Goal: Task Accomplishment & Management: Manage account settings

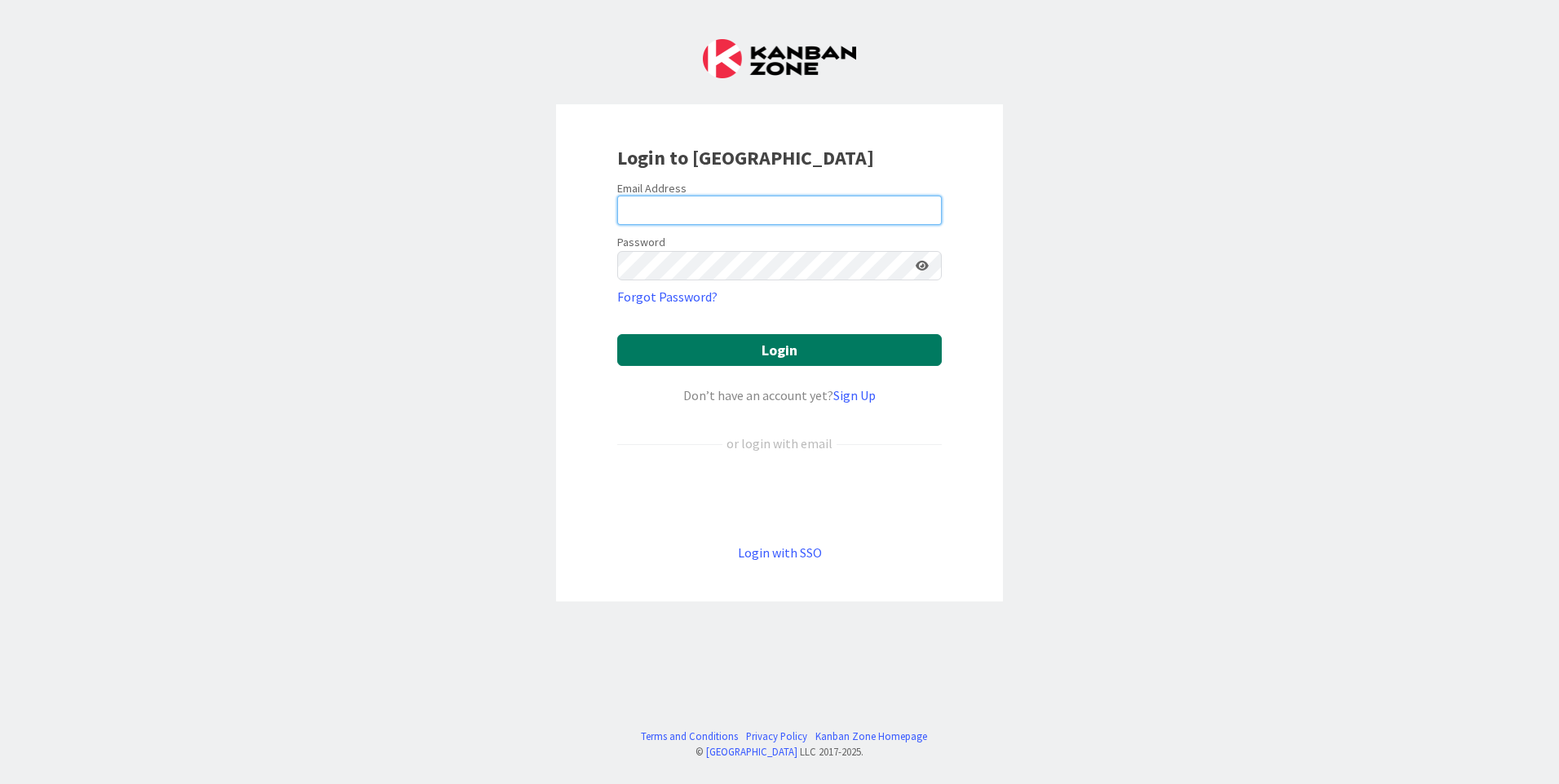
type input "[EMAIL_ADDRESS][DOMAIN_NAME]"
click at [780, 344] on button "Login" at bounding box center [779, 350] width 324 height 32
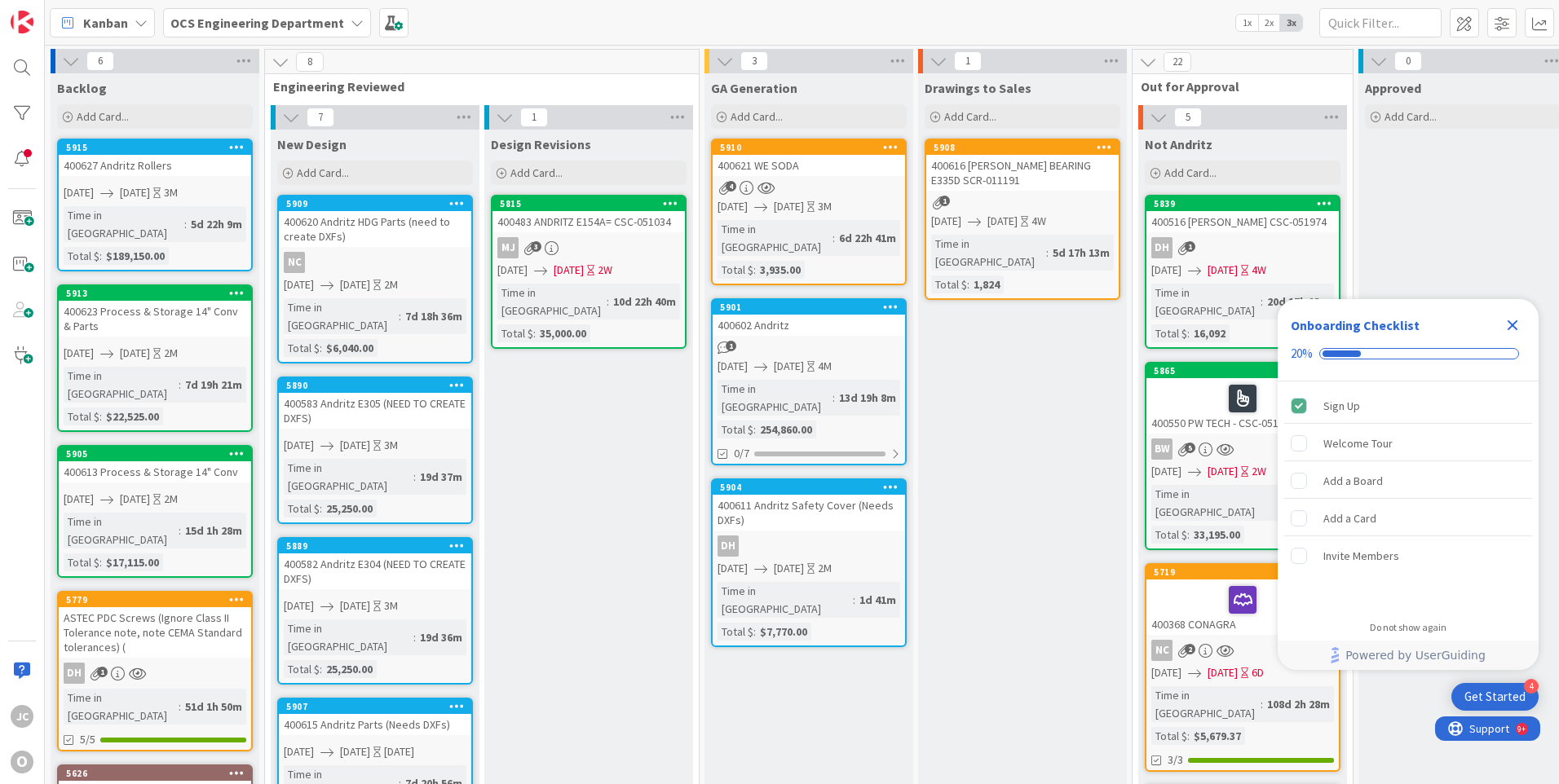
click at [1511, 324] on icon "Close Checklist" at bounding box center [1513, 325] width 11 height 11
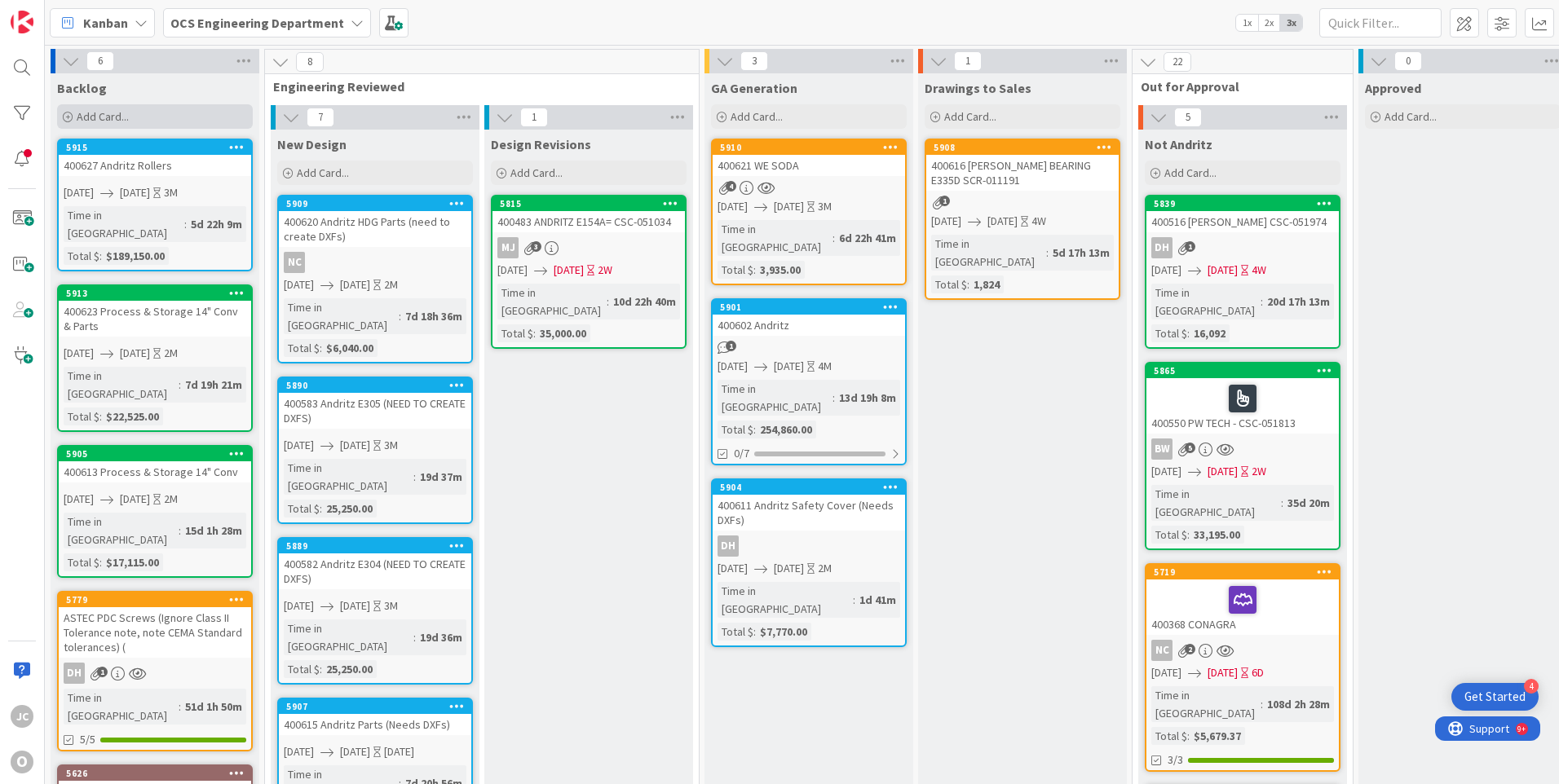
click at [67, 114] on icon at bounding box center [68, 117] width 10 height 10
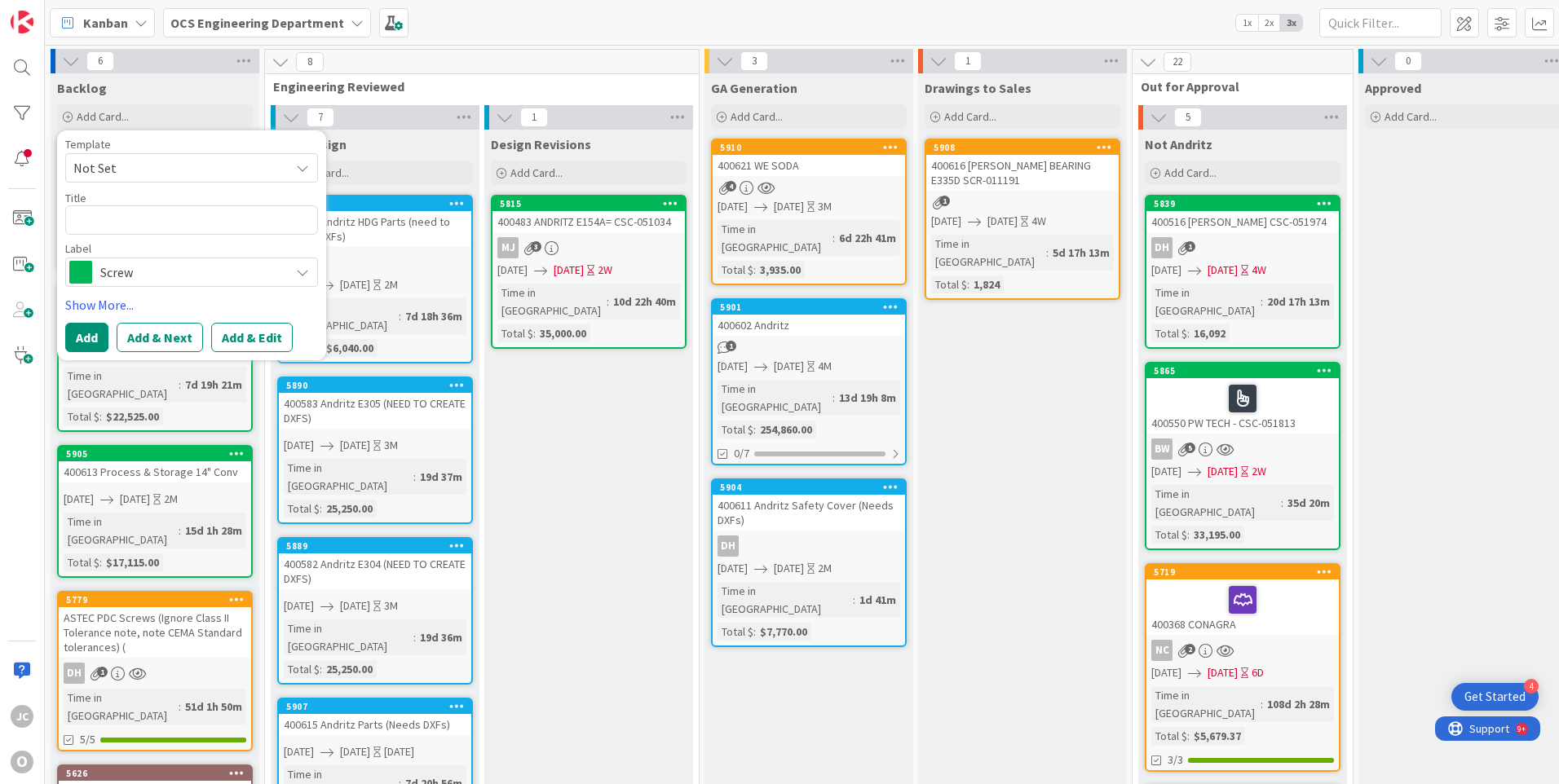
type textarea "x"
type textarea "4"
type textarea "x"
type textarea "40"
type textarea "x"
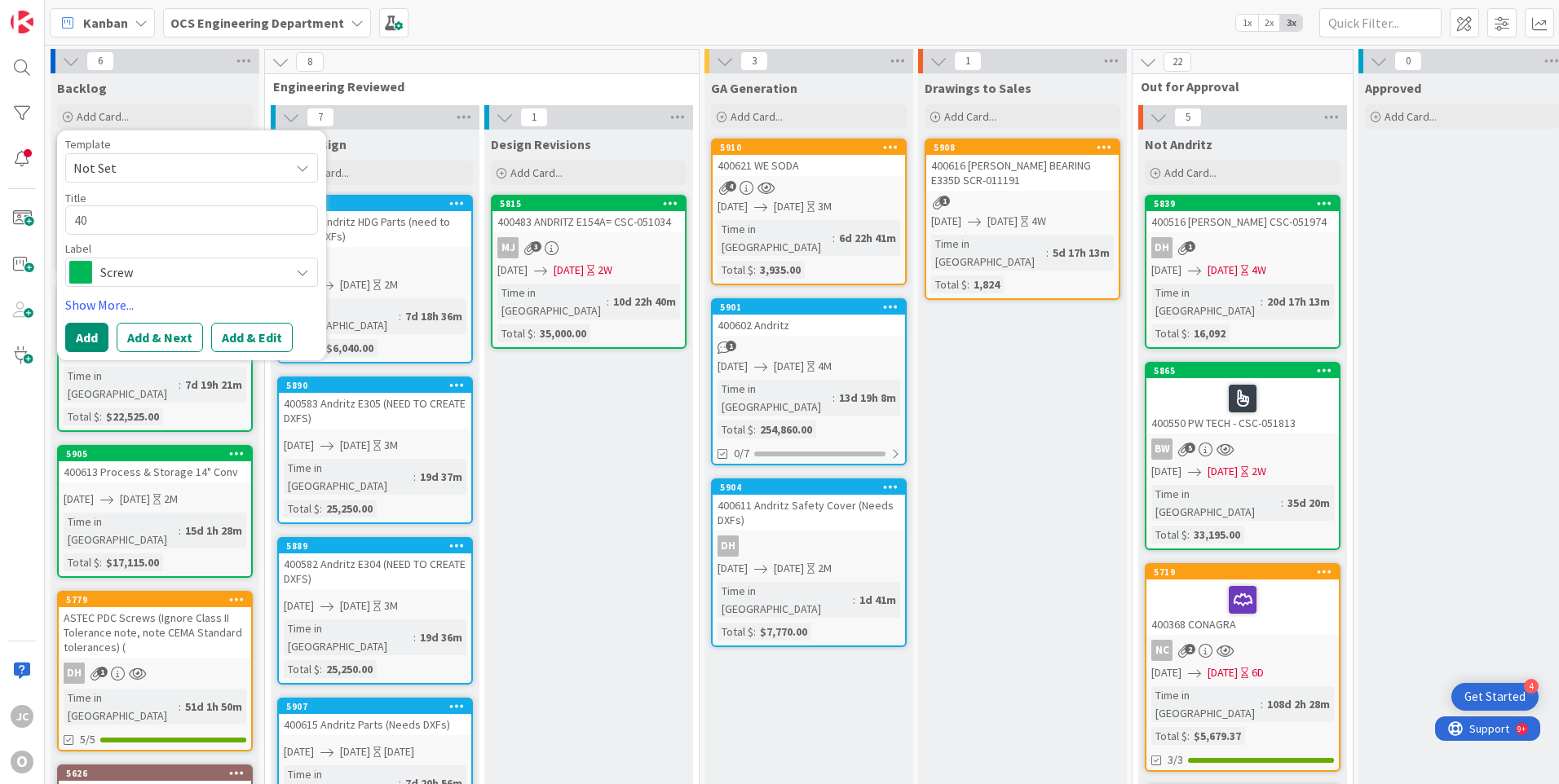
type textarea "400"
type textarea "x"
type textarea "4006"
type textarea "x"
type textarea "40063"
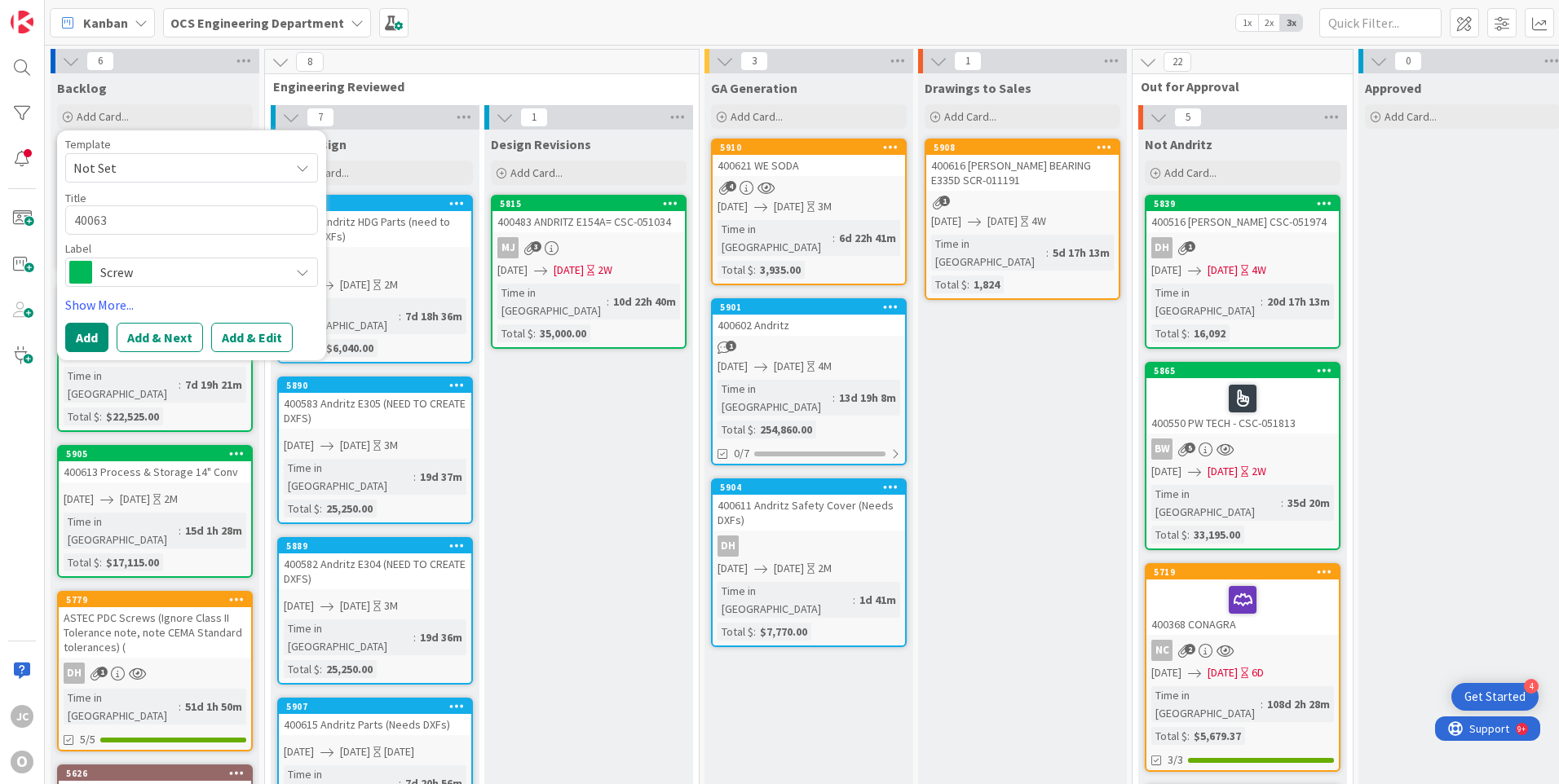
type textarea "x"
type textarea "400632"
type textarea "x"
type textarea "400632"
type textarea "x"
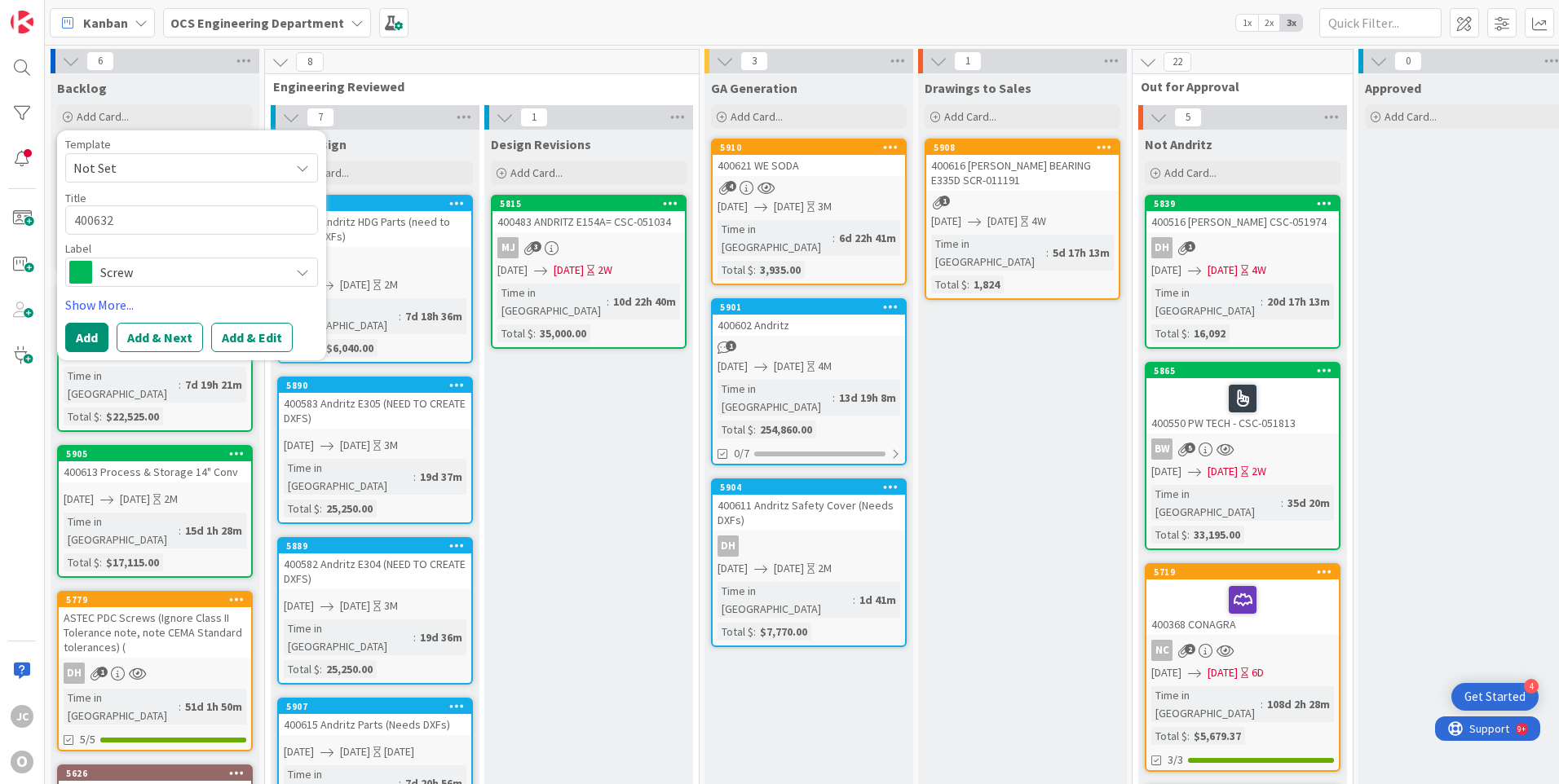
type textarea "400632 A"
type textarea "x"
type textarea "400632 AS"
type textarea "x"
type textarea "400632 AST"
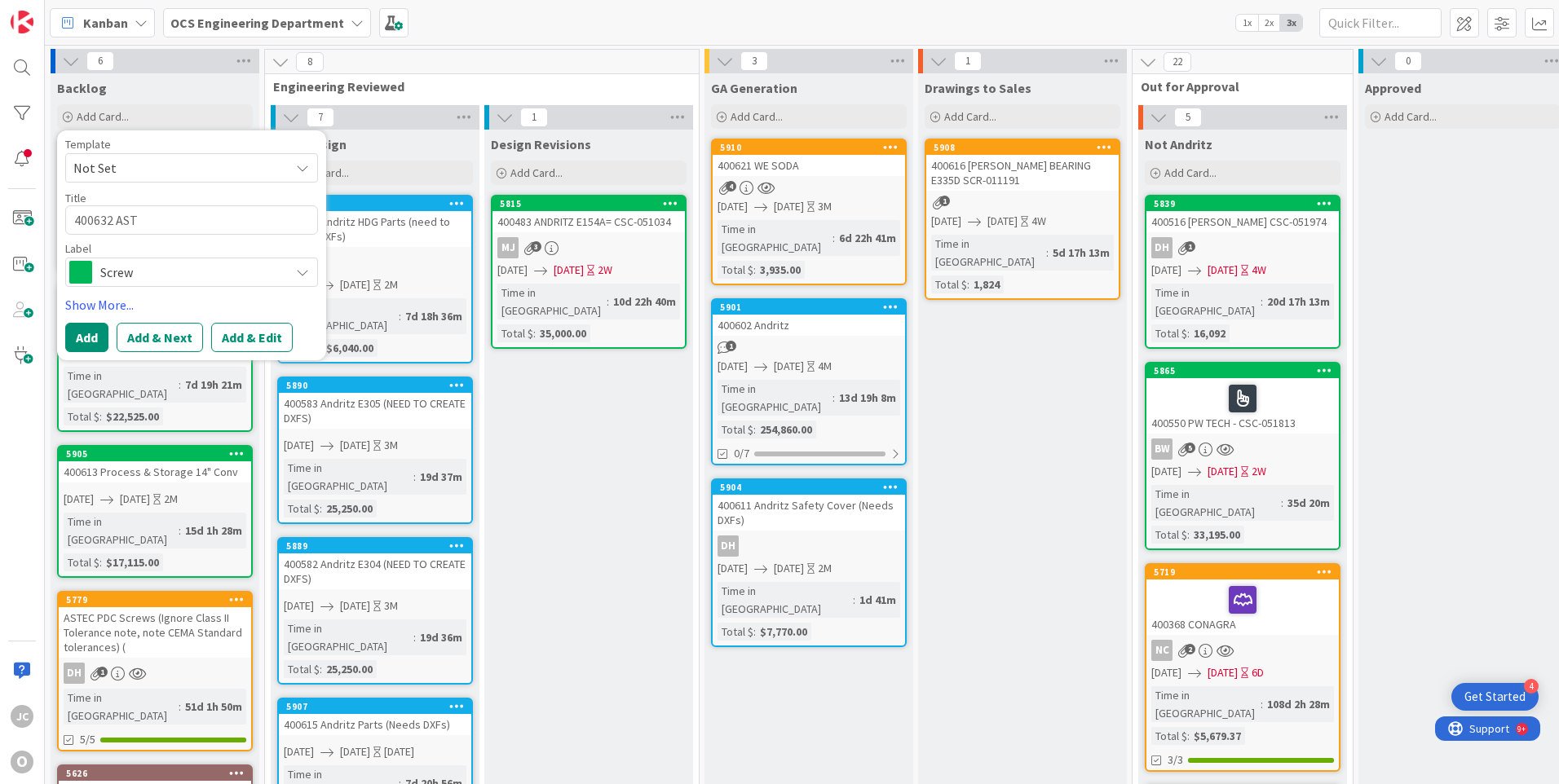
type textarea "x"
type textarea "400632 ASTE"
type textarea "x"
type textarea "400632 ASTEC"
type textarea "x"
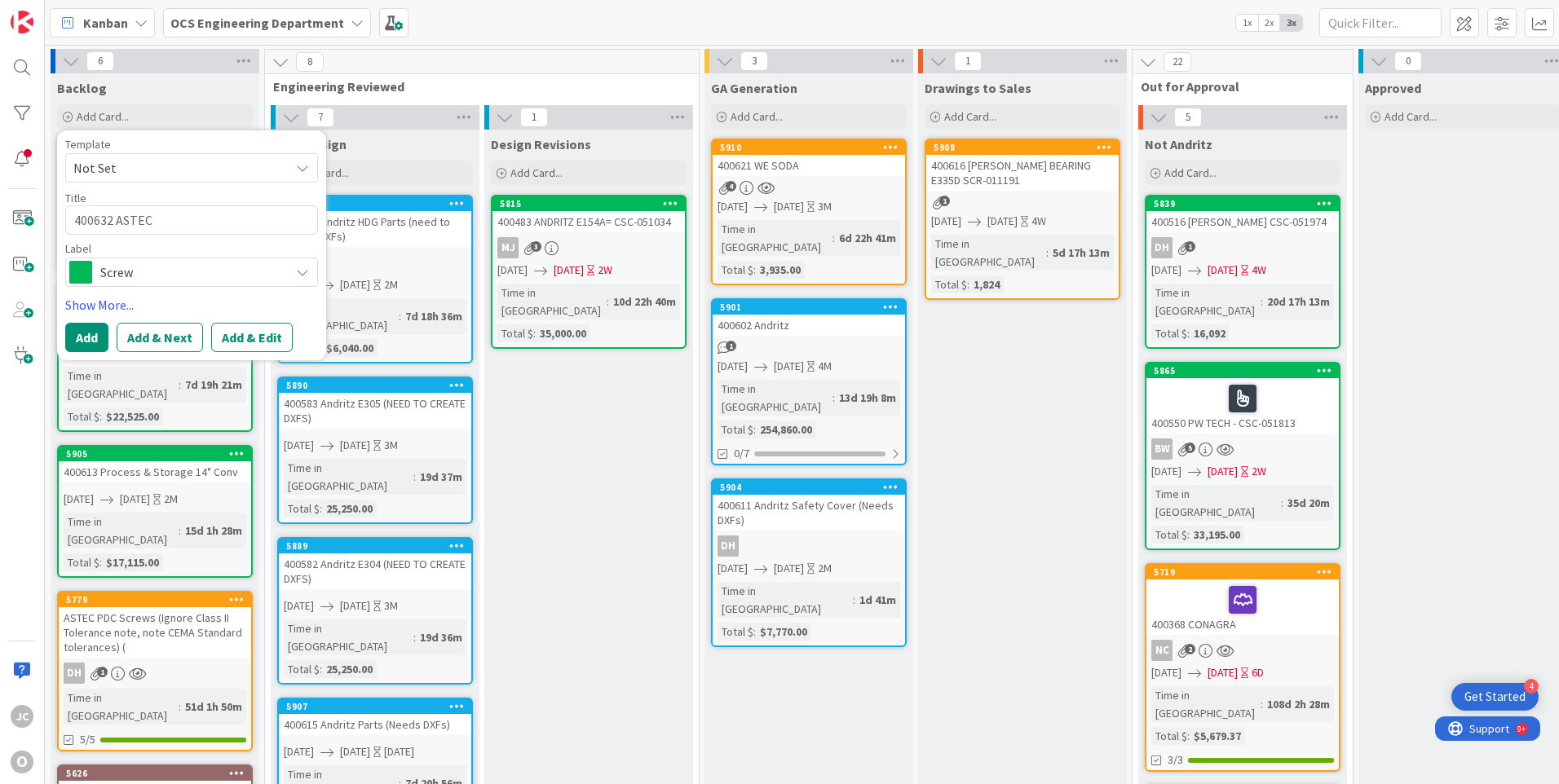
type textarea "400632 ASTEC"
type textarea "x"
type textarea "400632 ASTEC J"
type textarea "x"
type textarea "400632 ASTEC JE"
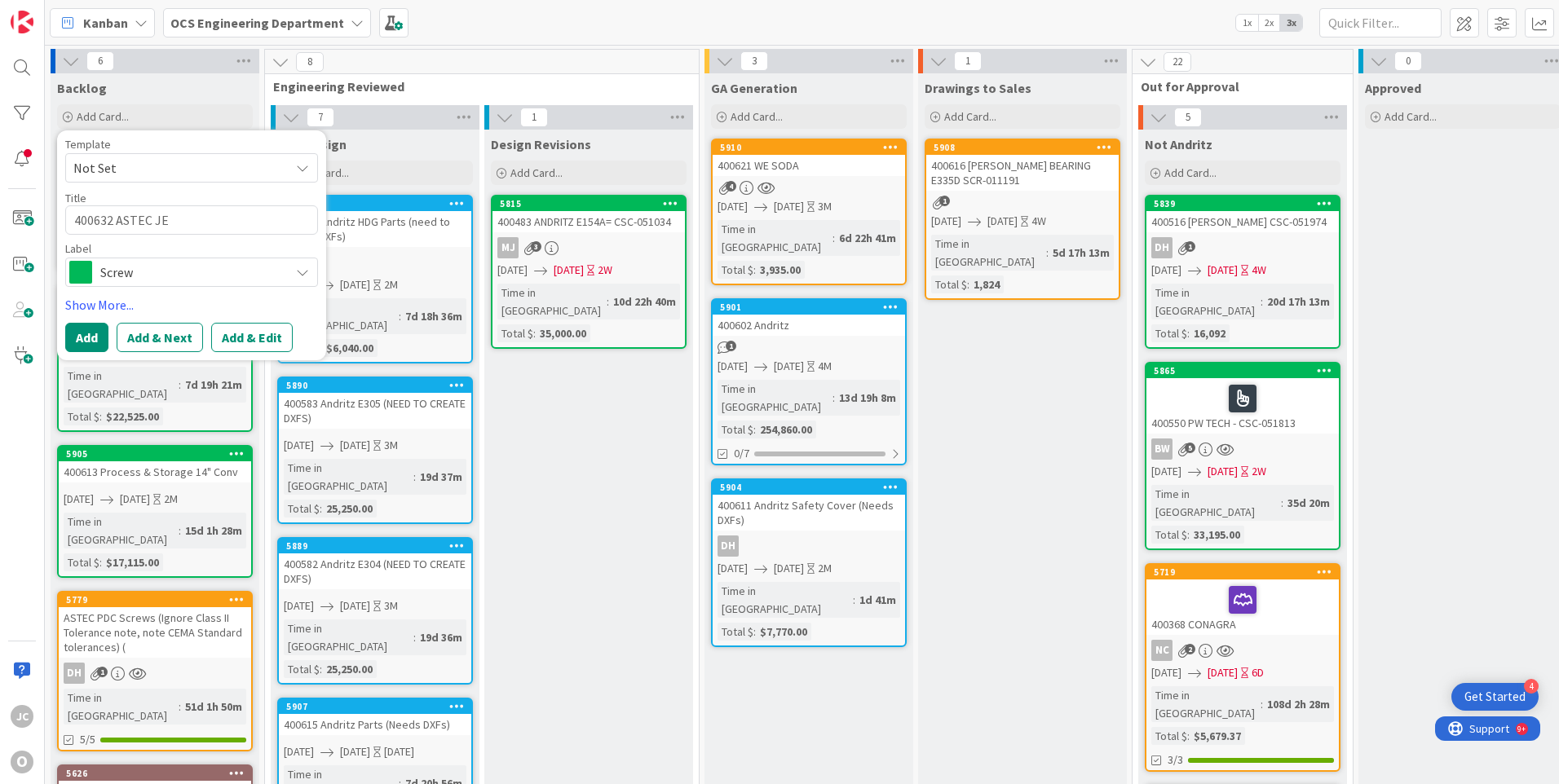
type textarea "x"
type textarea "400632 ASTEC JER"
type textarea "x"
type textarea "400632 ASTEC JERO"
type textarea "x"
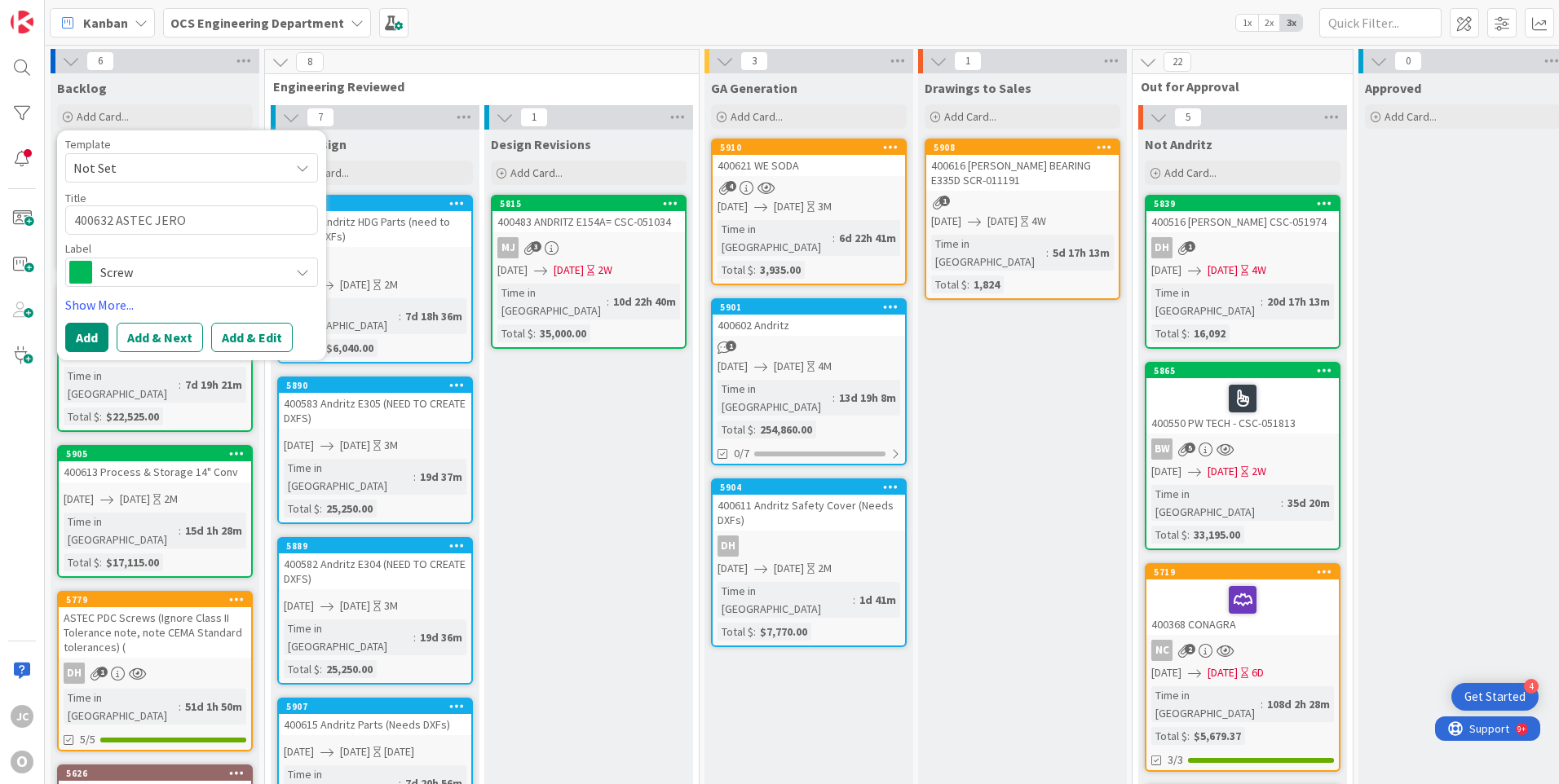
type textarea "400632 ASTEC JEROM"
type textarea "x"
type textarea "400632 [PERSON_NAME]"
click at [233, 275] on span "Screw" at bounding box center [191, 272] width 181 height 23
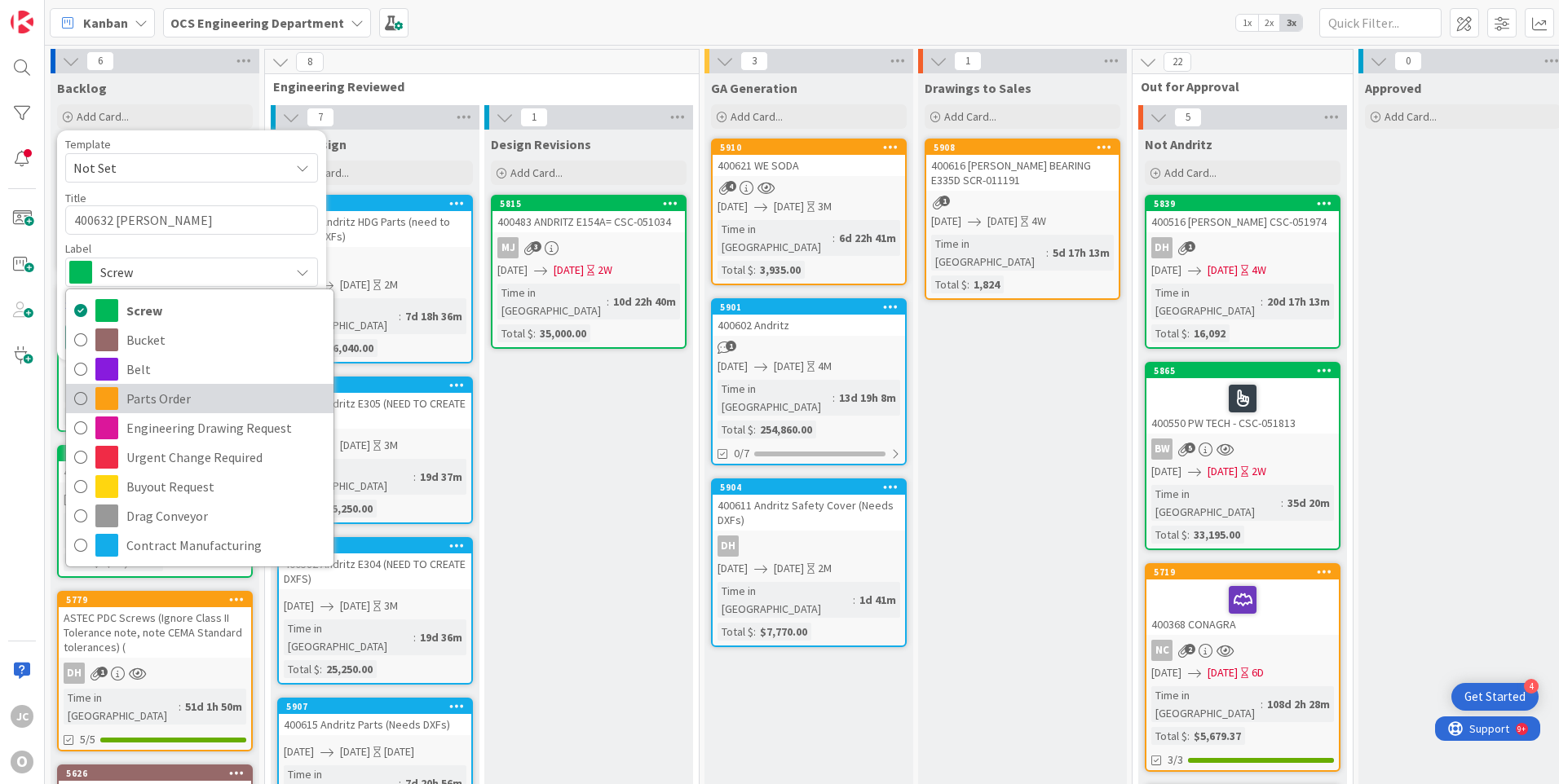
click at [143, 400] on span "Parts Order" at bounding box center [225, 399] width 199 height 25
type textarea "x"
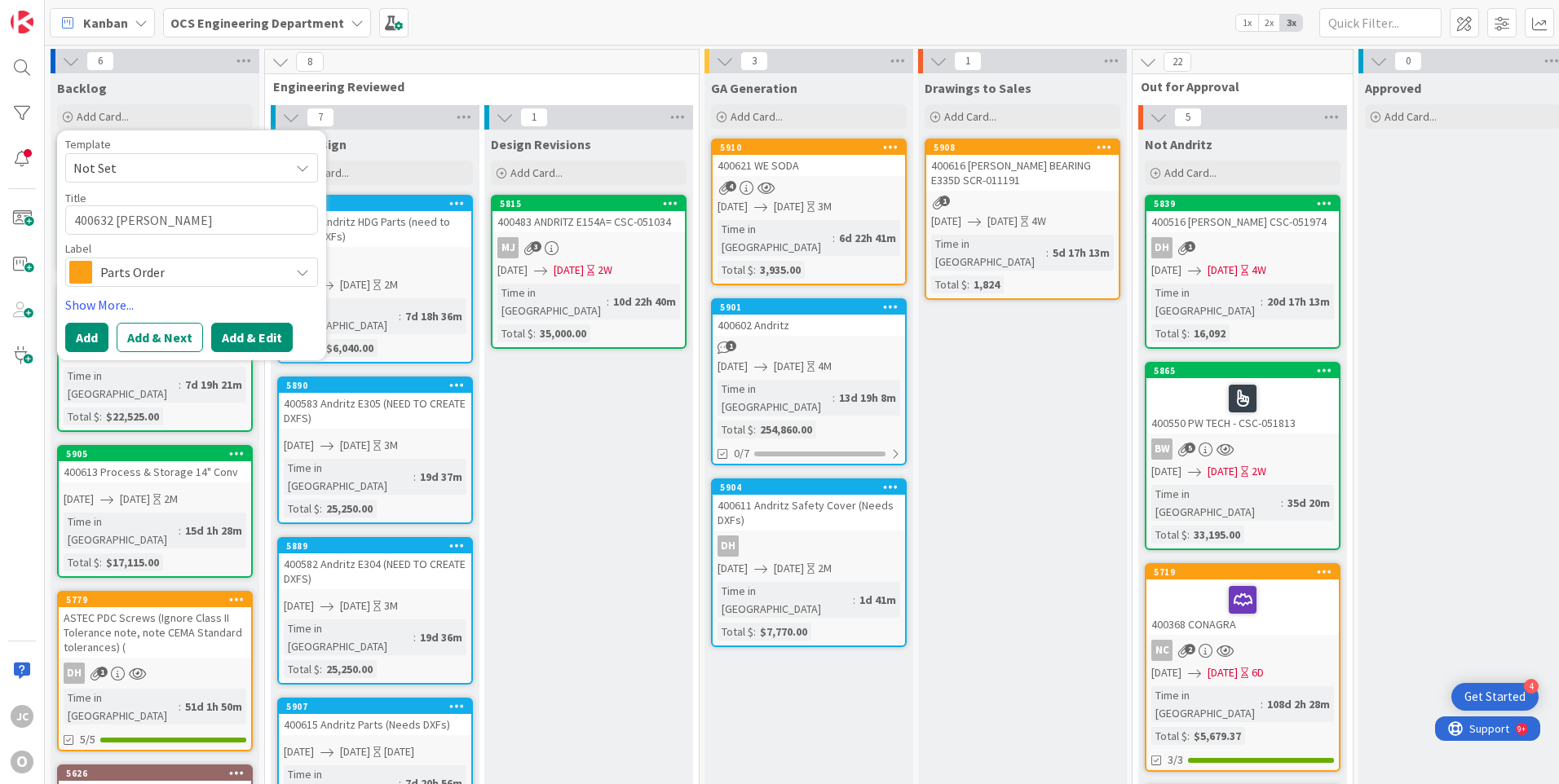
click at [223, 340] on button "Add & Edit" at bounding box center [252, 337] width 82 height 30
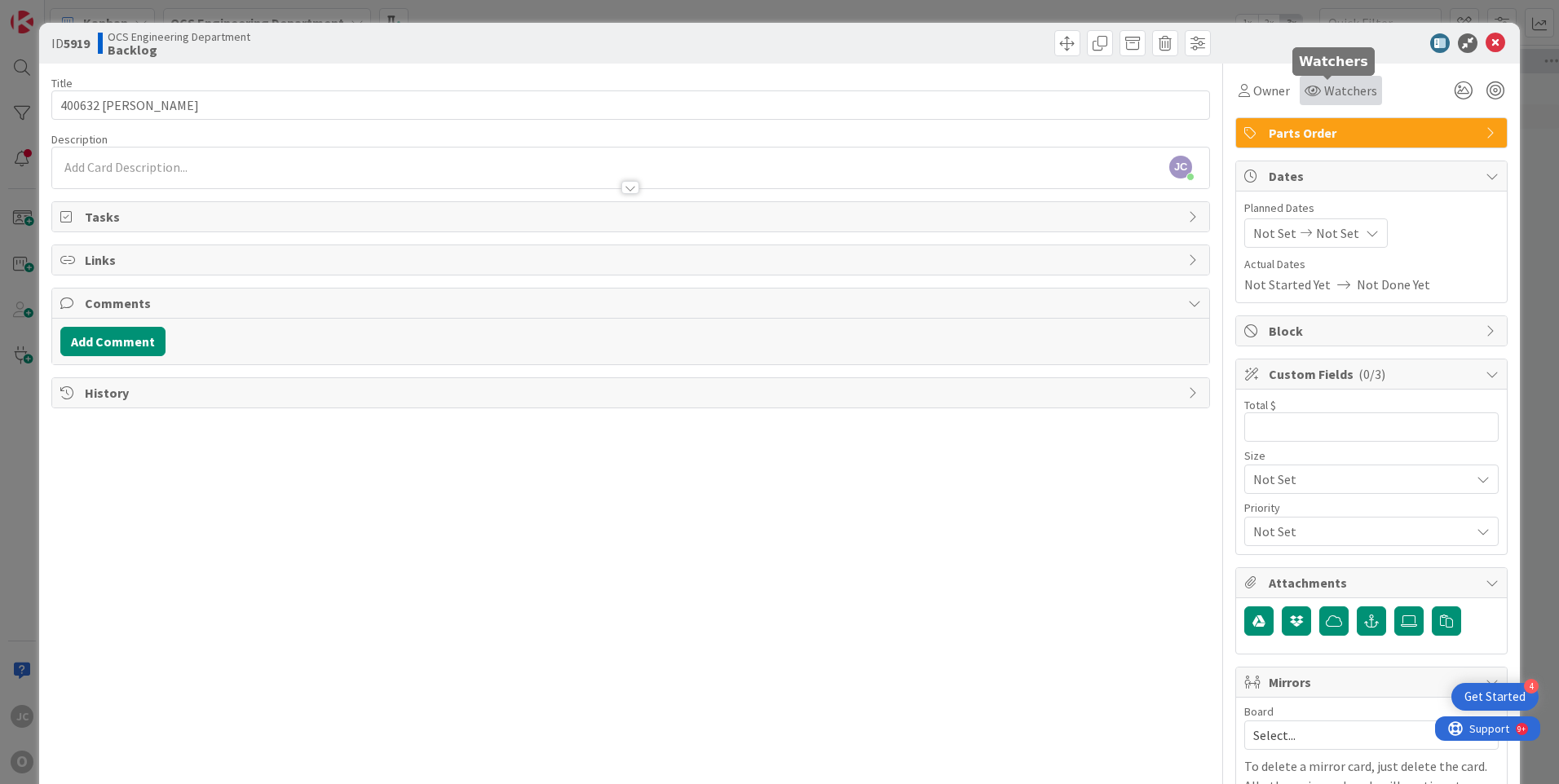
click at [1307, 88] on icon at bounding box center [1313, 91] width 16 height 13
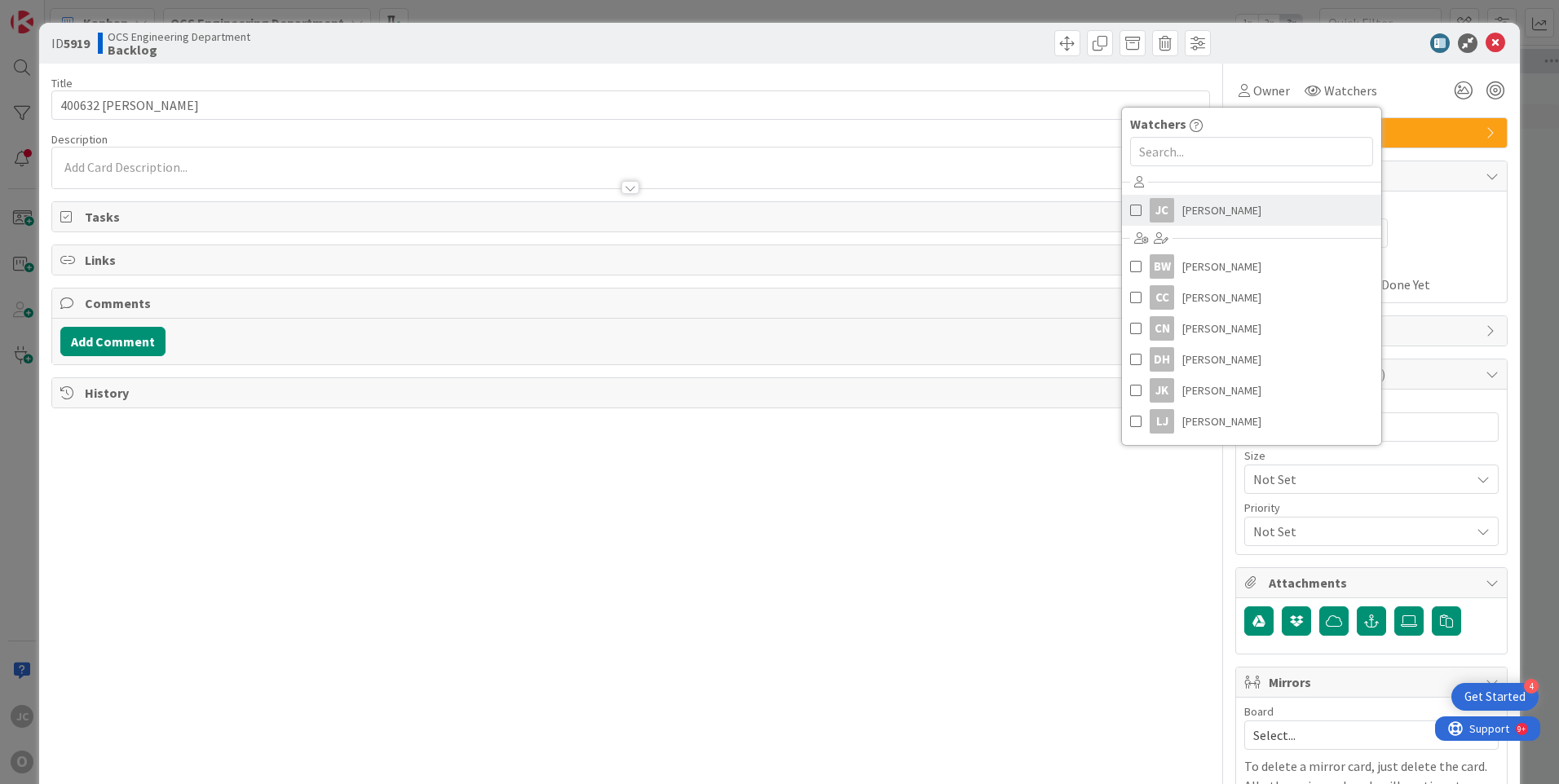
click at [1190, 210] on span "[PERSON_NAME]" at bounding box center [1222, 210] width 79 height 25
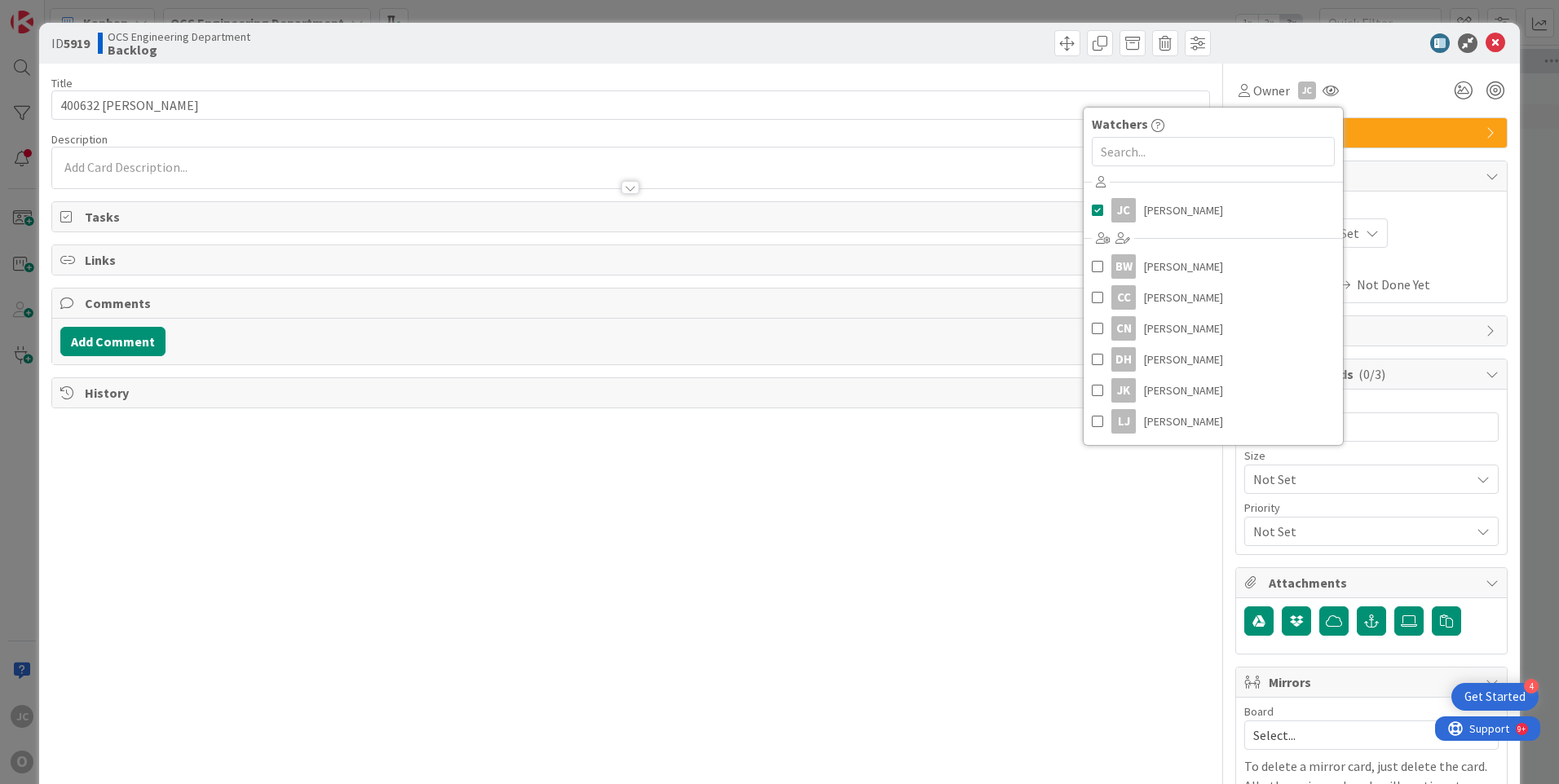
click at [1448, 214] on span "Planned Dates" at bounding box center [1371, 208] width 254 height 17
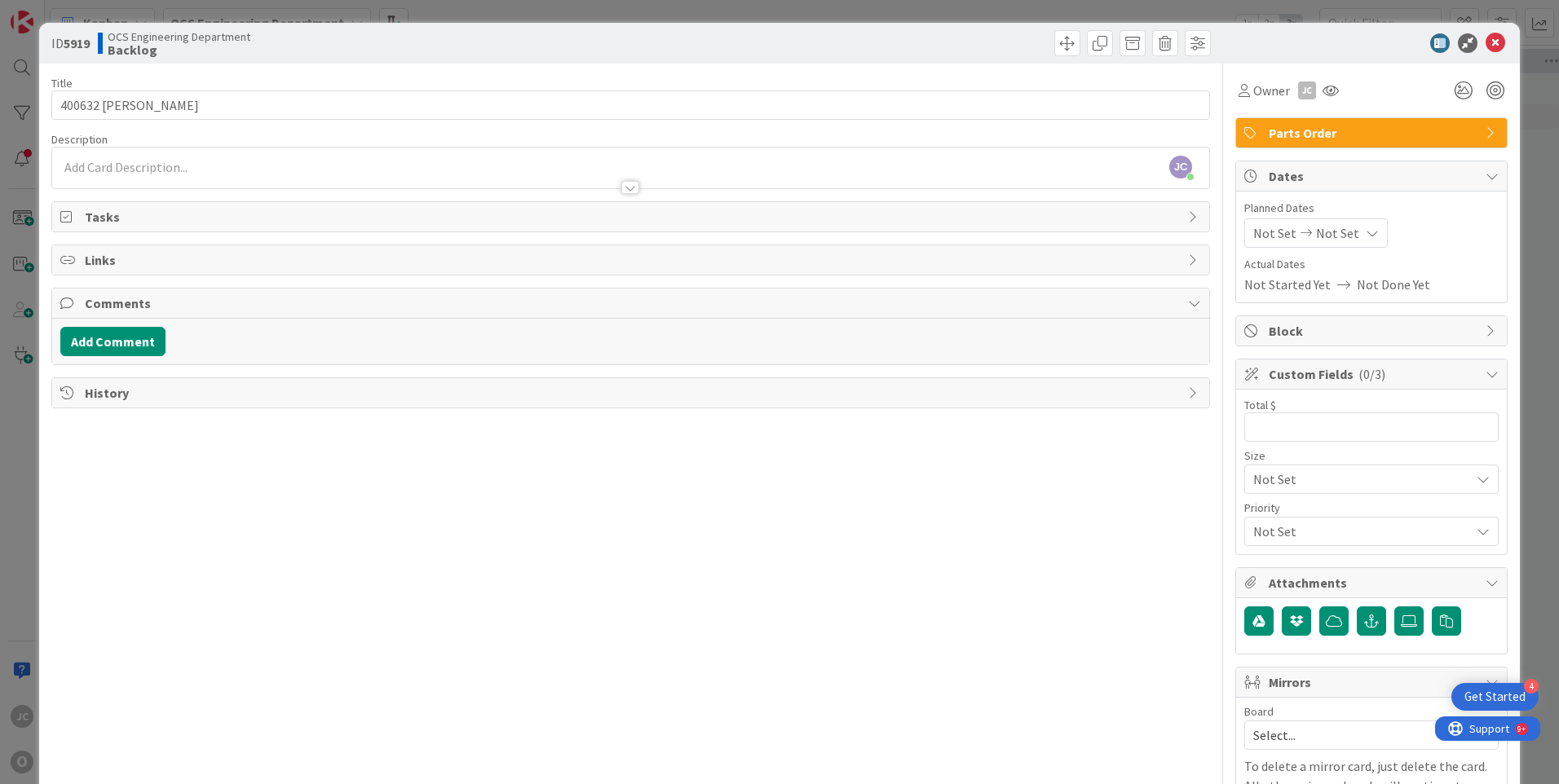
click at [1262, 237] on span "Not Set" at bounding box center [1274, 233] width 43 height 20
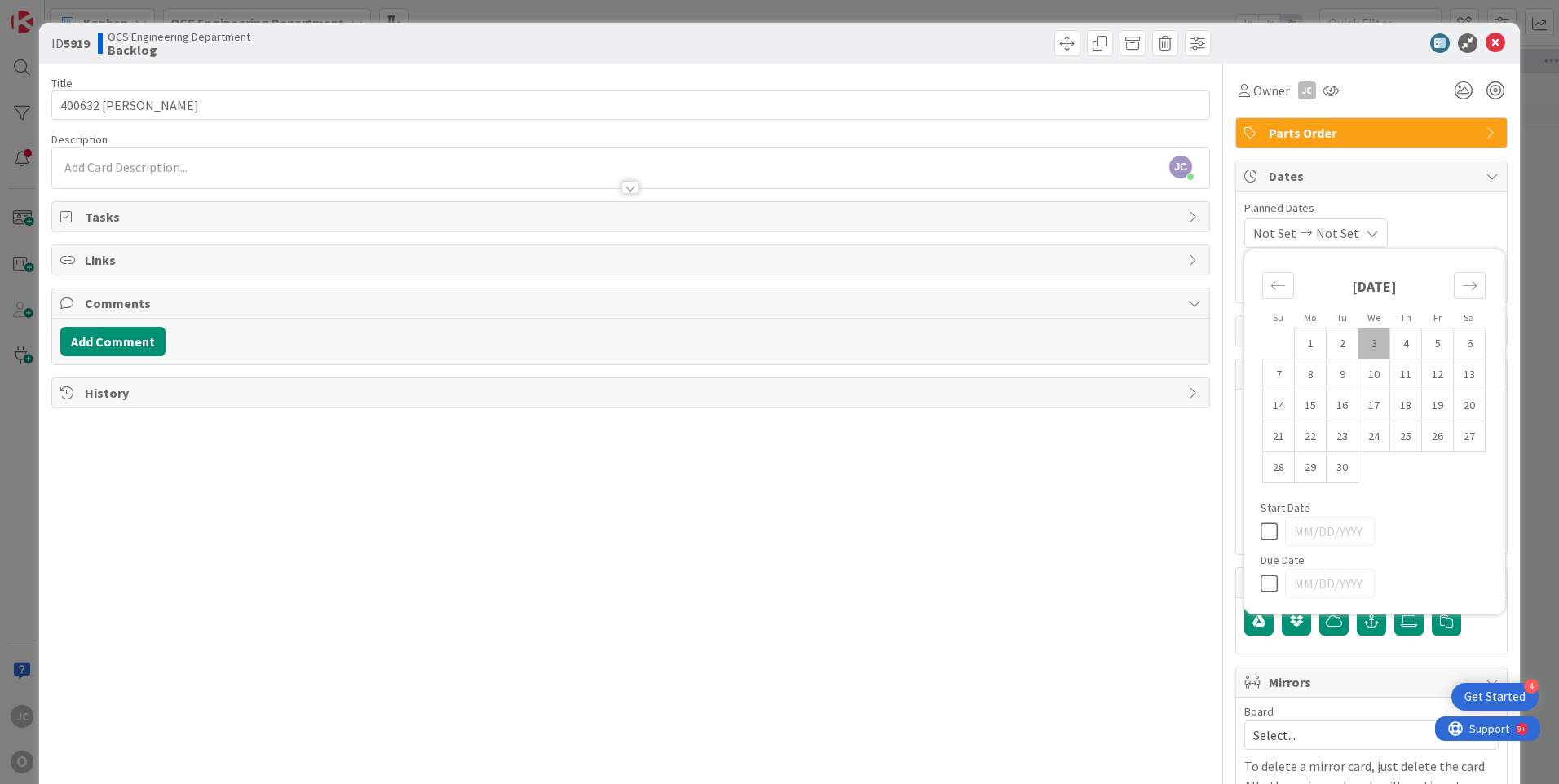
click at [1360, 340] on td "3" at bounding box center [1374, 344] width 32 height 31
type input "[DATE]"
click at [1340, 232] on span "Not Set" at bounding box center [1333, 233] width 43 height 20
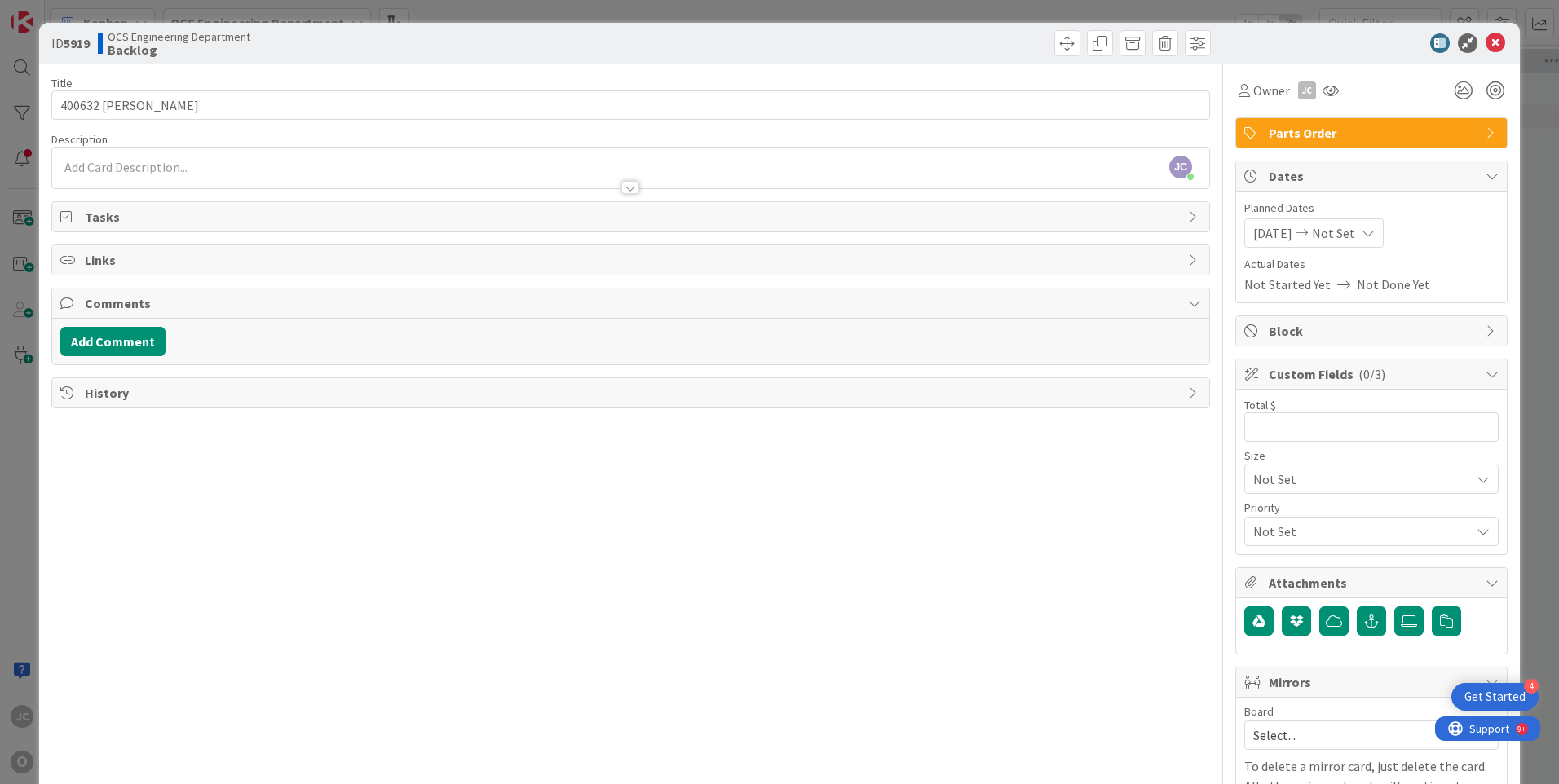
click at [1373, 232] on icon at bounding box center [1368, 233] width 13 height 13
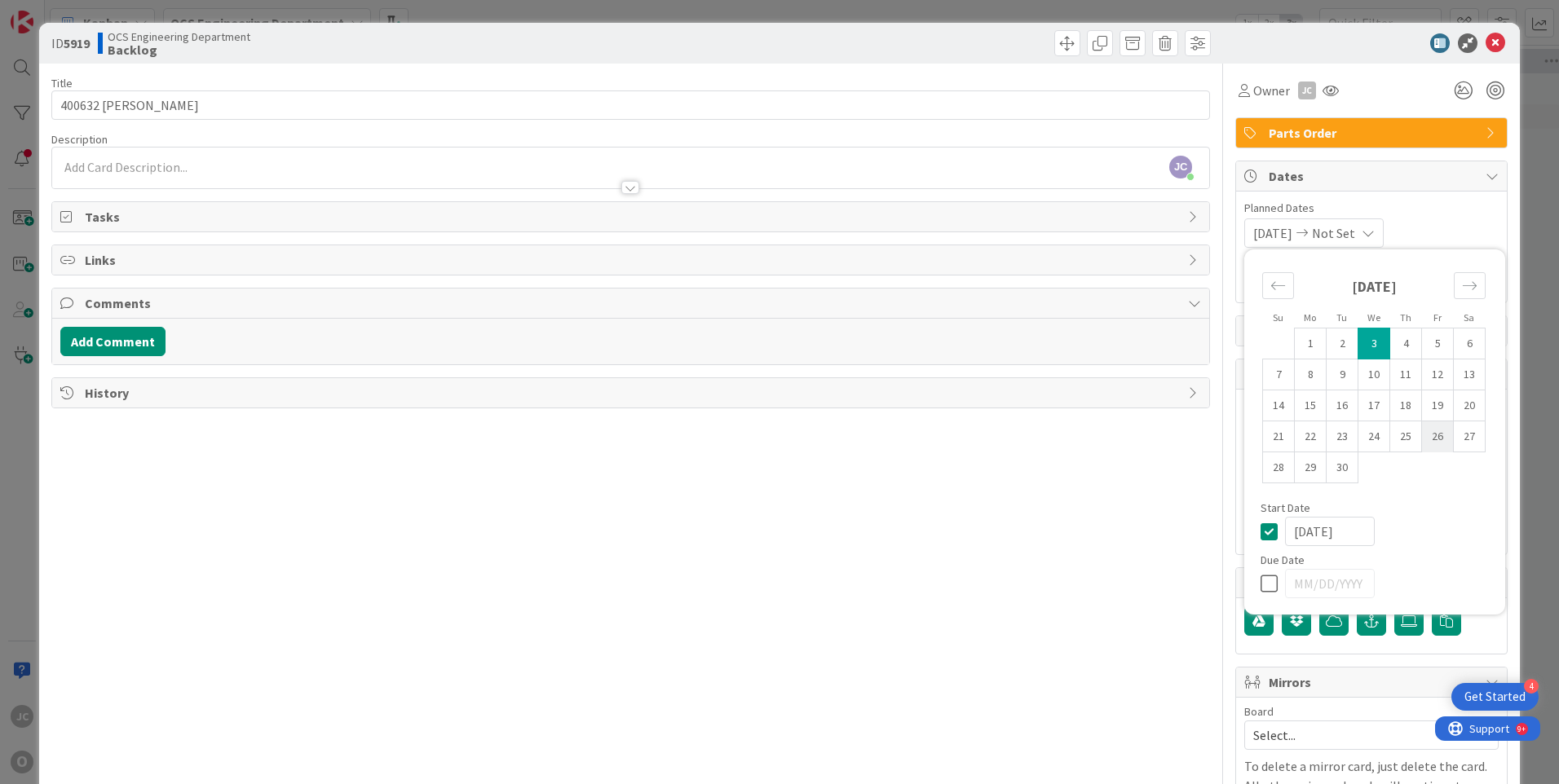
click at [1429, 436] on td "26" at bounding box center [1438, 437] width 32 height 31
type input "[DATE]"
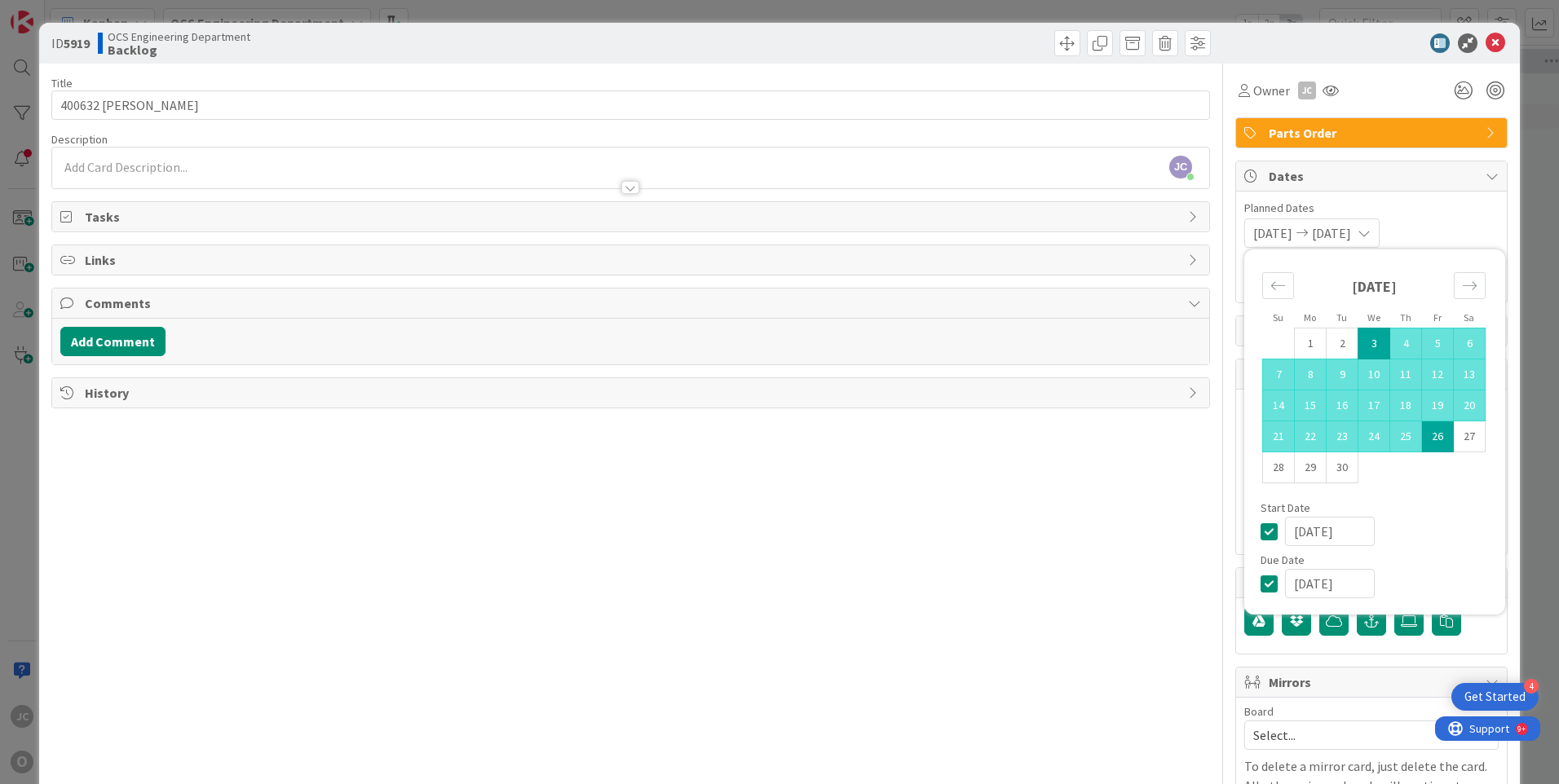
click at [1100, 507] on div "Title 19 / 128 400632 ASTEC [PERSON_NAME] Description [PERSON_NAME] just joined…" at bounding box center [630, 465] width 1159 height 804
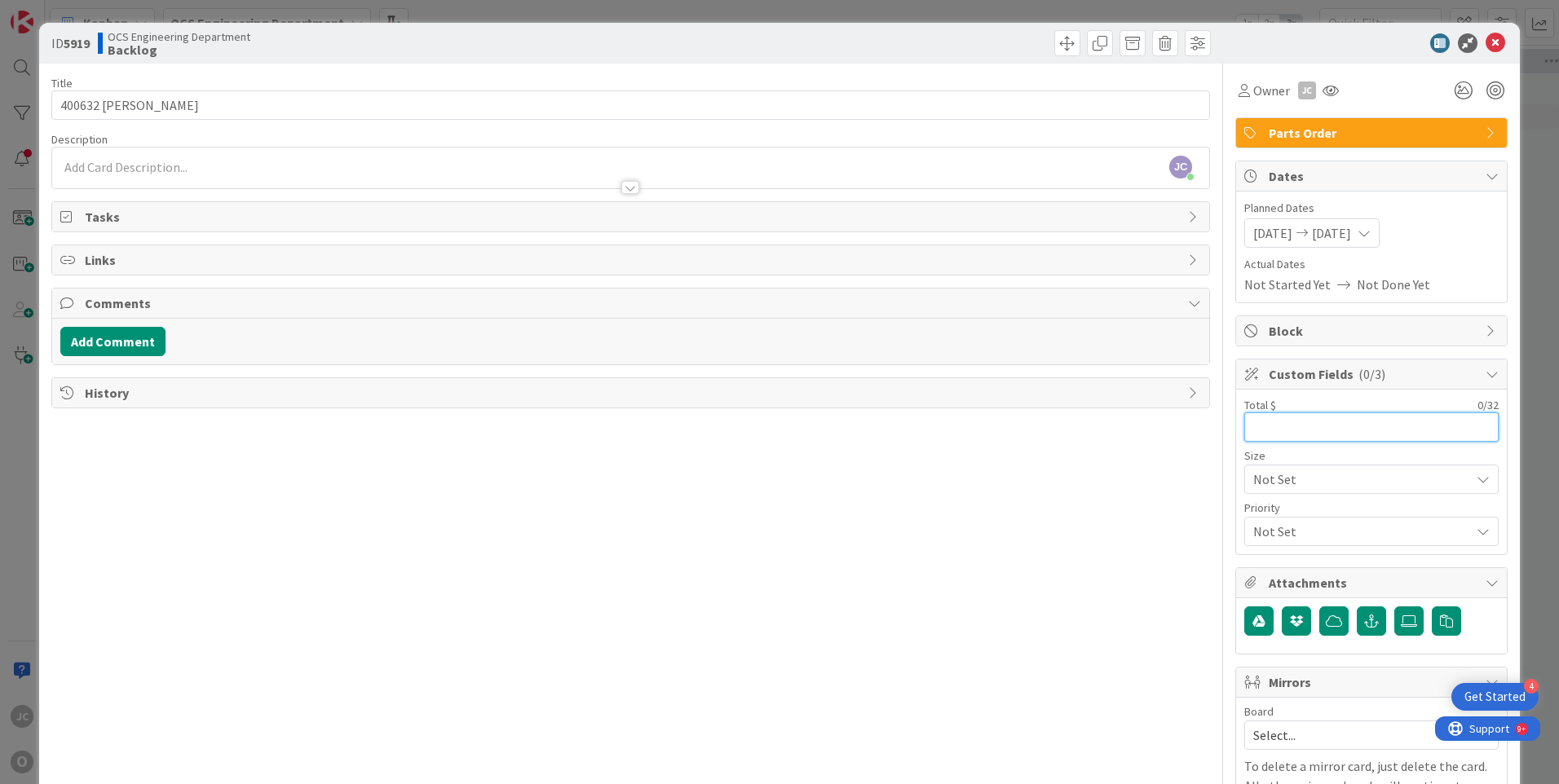
click at [1265, 429] on input "text" at bounding box center [1371, 427] width 254 height 30
click at [1250, 427] on input "text" at bounding box center [1371, 427] width 254 height 30
type input "12,505.26"
click at [111, 162] on div "[PERSON_NAME] just joined" at bounding box center [630, 167] width 1157 height 40
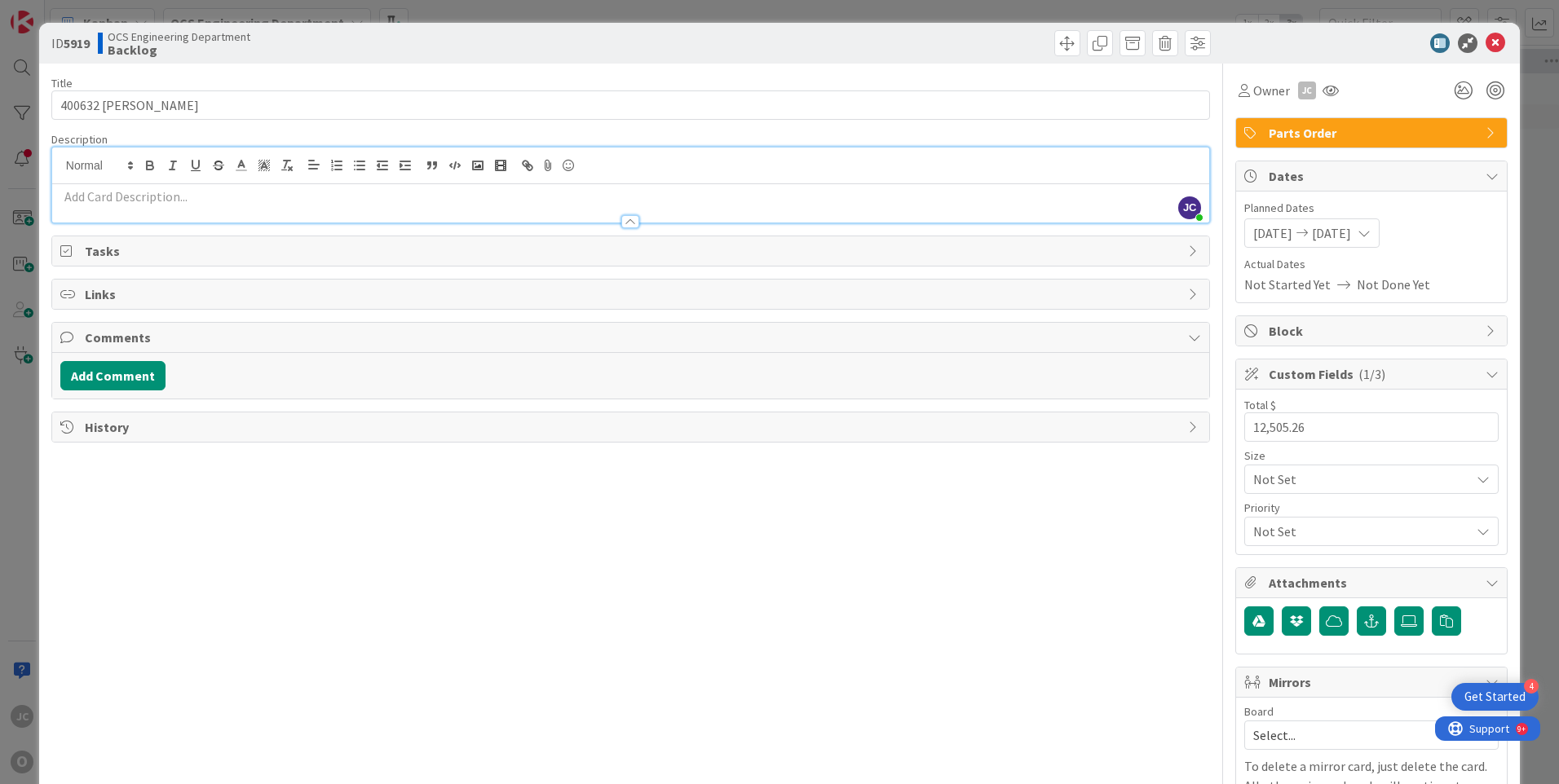
click at [78, 200] on p at bounding box center [630, 196] width 1141 height 19
